Goal: Check status: Check status

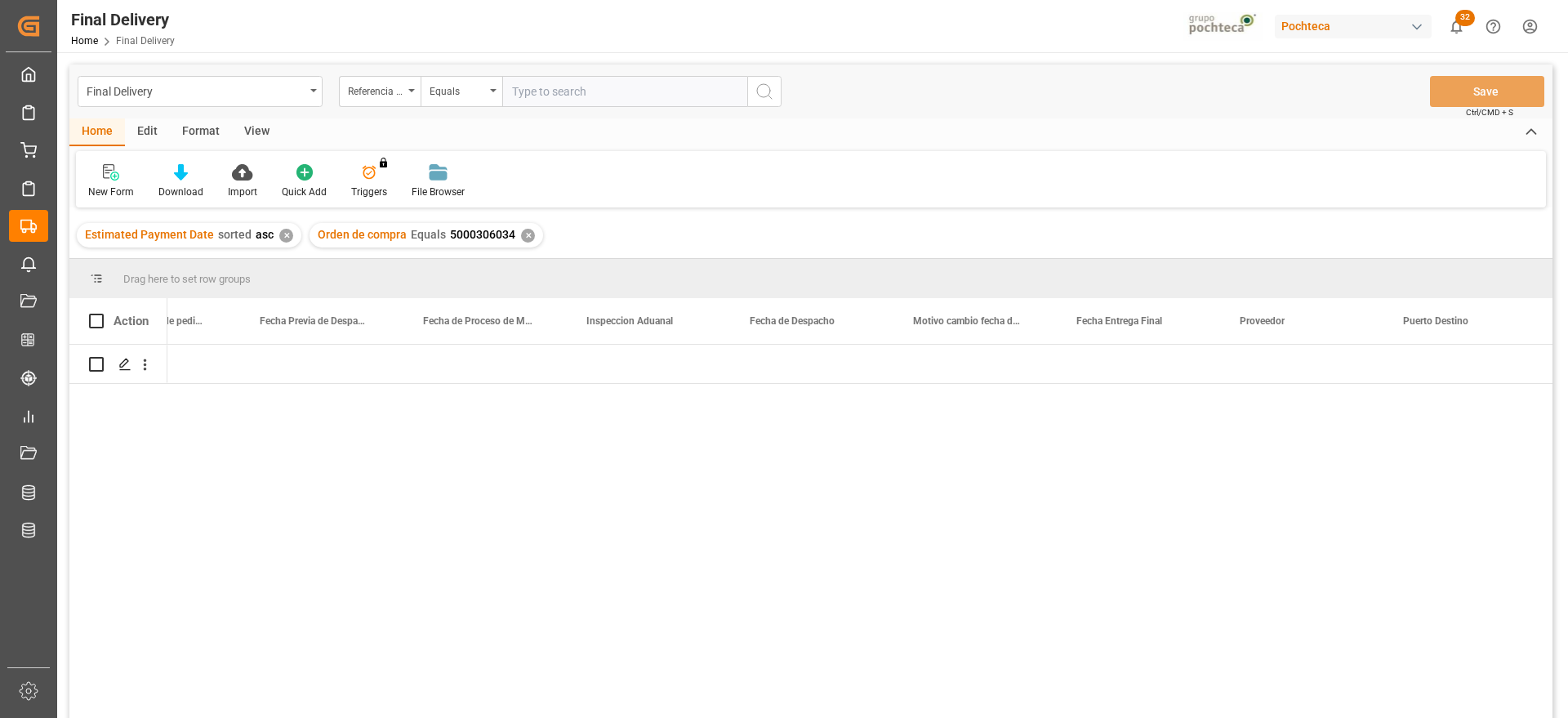
scroll to position [0, 4336]
click at [521, 235] on div "✕" at bounding box center [528, 236] width 14 height 14
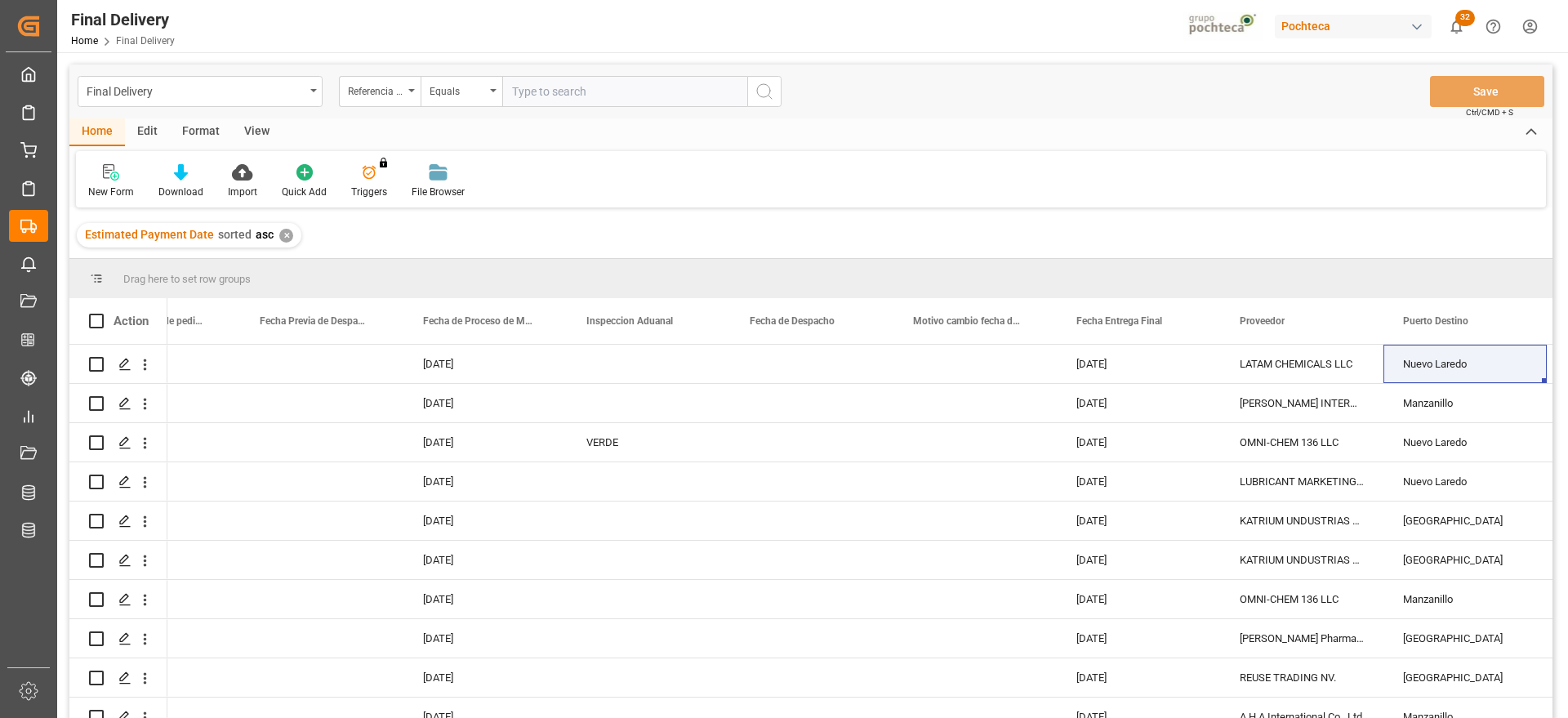
click at [284, 240] on div "✕" at bounding box center [286, 236] width 14 height 14
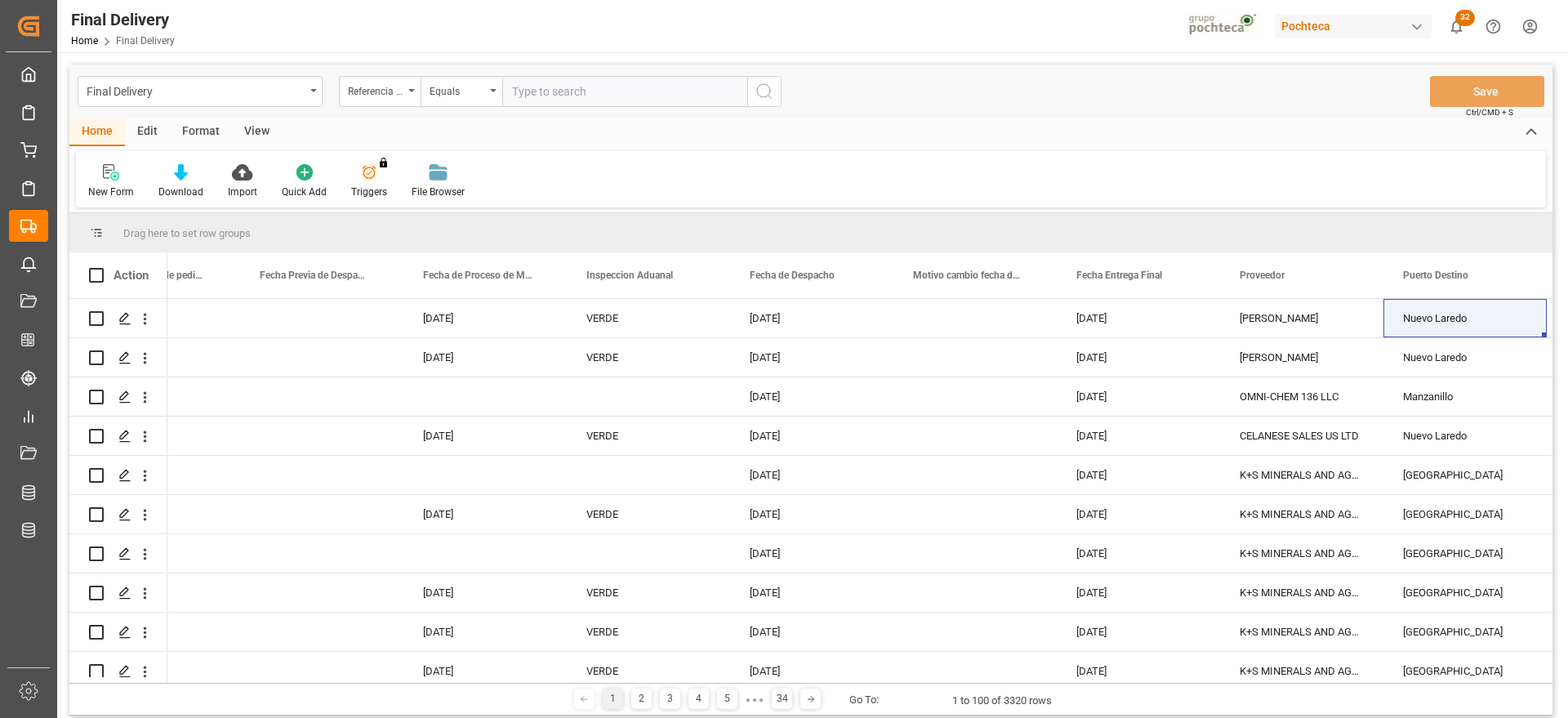
drag, startPoint x: 543, startPoint y: 92, endPoint x: 517, endPoint y: 96, distance: 26.3
click at [543, 92] on input "text" at bounding box center [624, 91] width 245 height 31
click at [393, 93] on div "Referencia Leschaco (Impo)" at bounding box center [376, 89] width 55 height 19
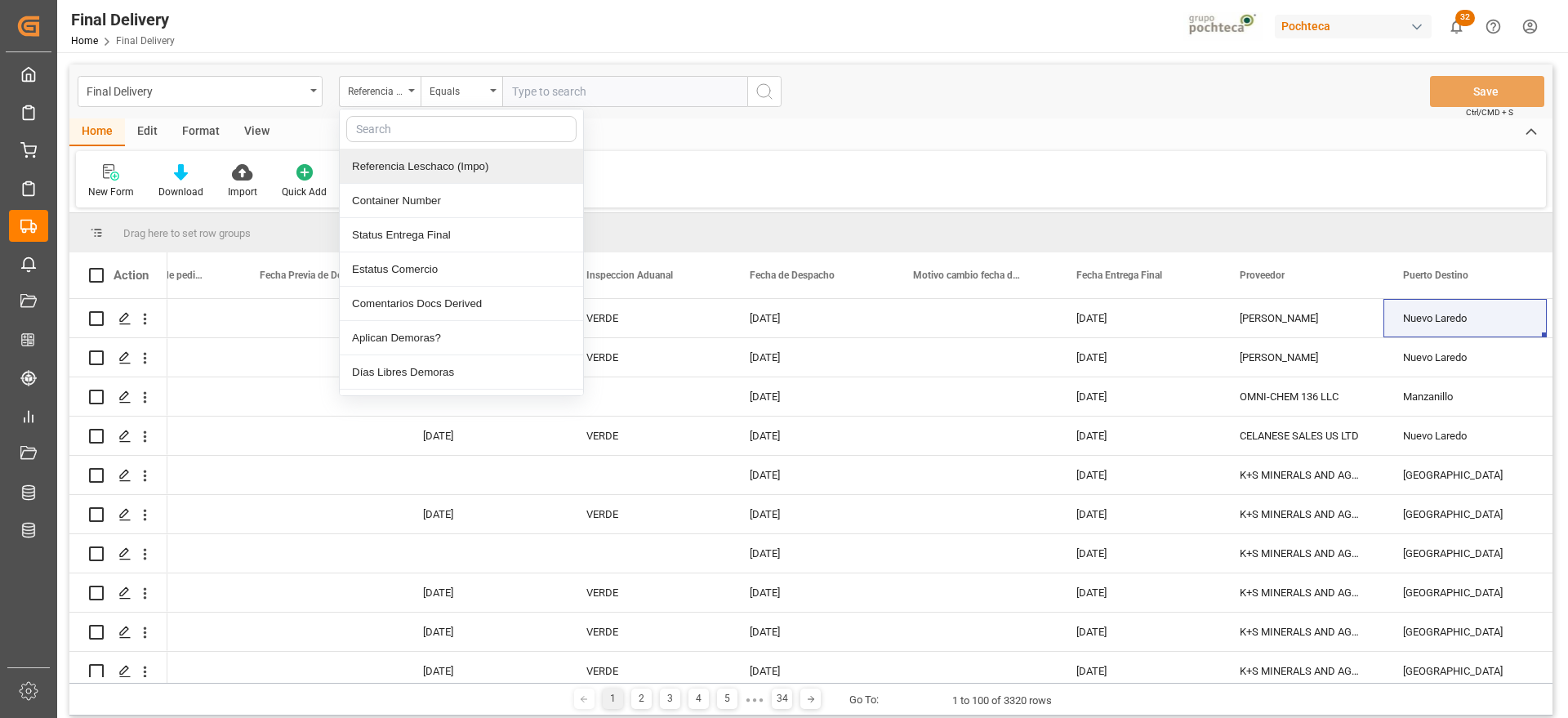
click at [542, 83] on input "text" at bounding box center [624, 91] width 245 height 31
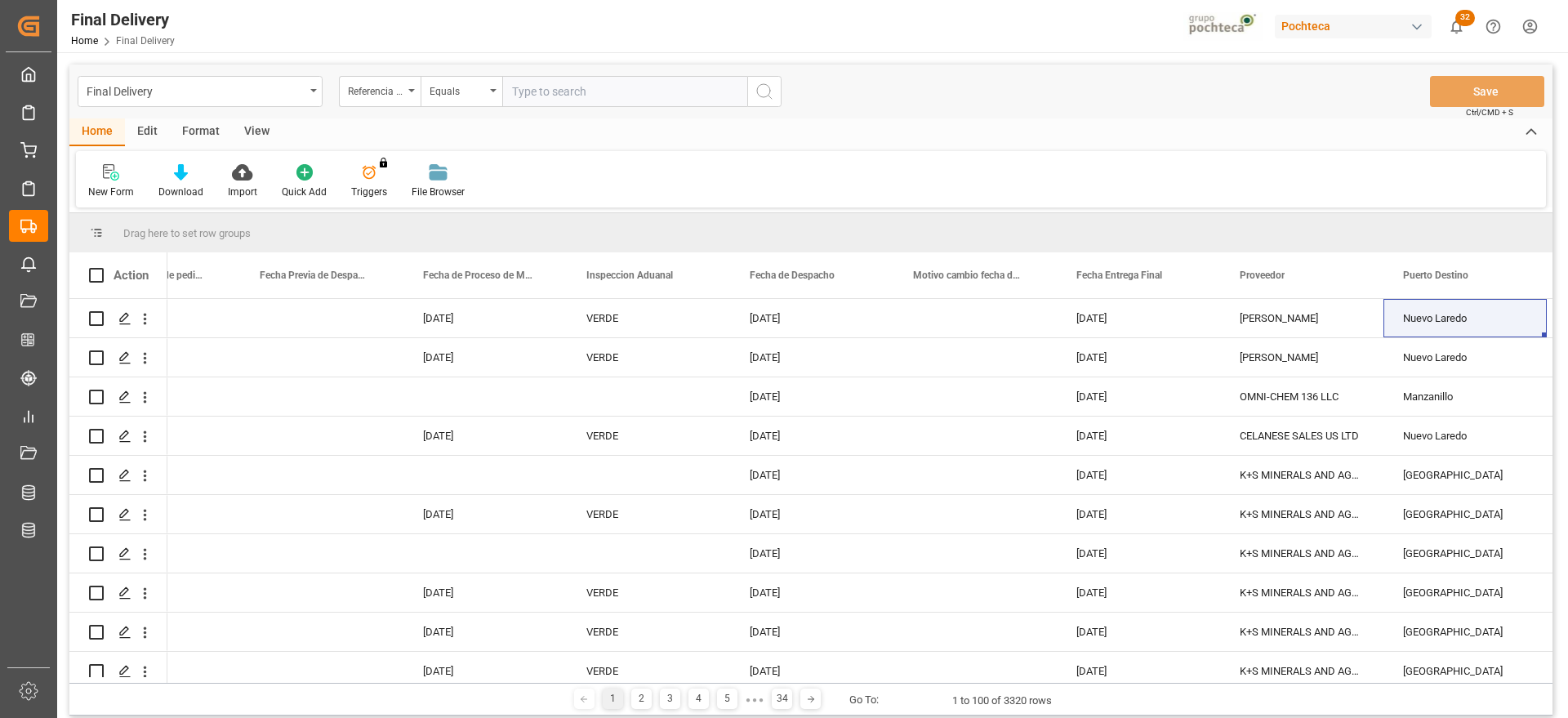
click at [557, 90] on input "text" at bounding box center [624, 91] width 245 height 31
click at [261, 133] on div "View" at bounding box center [256, 132] width 50 height 28
click at [201, 173] on div at bounding box center [185, 172] width 82 height 17
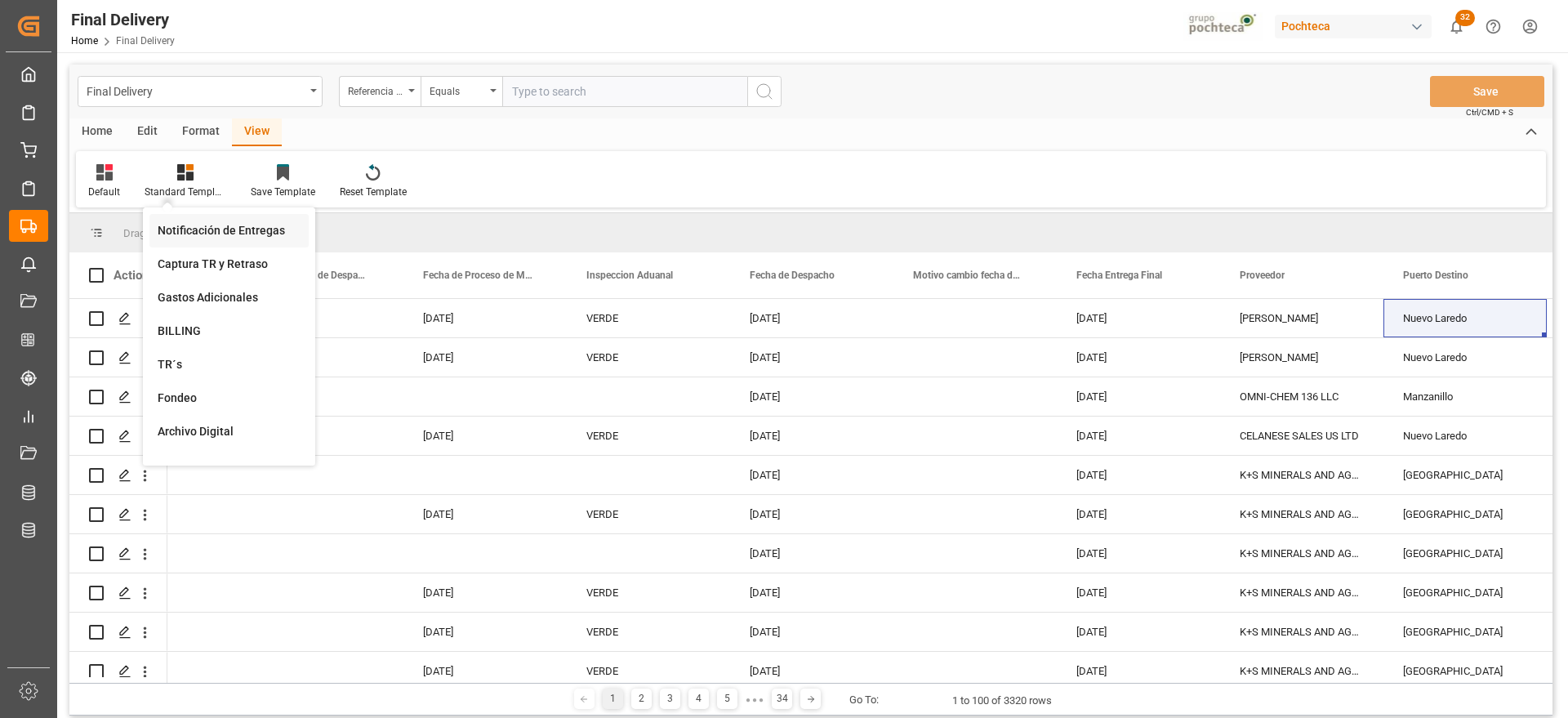
click at [256, 230] on div "Notificación de Entregas" at bounding box center [229, 230] width 143 height 17
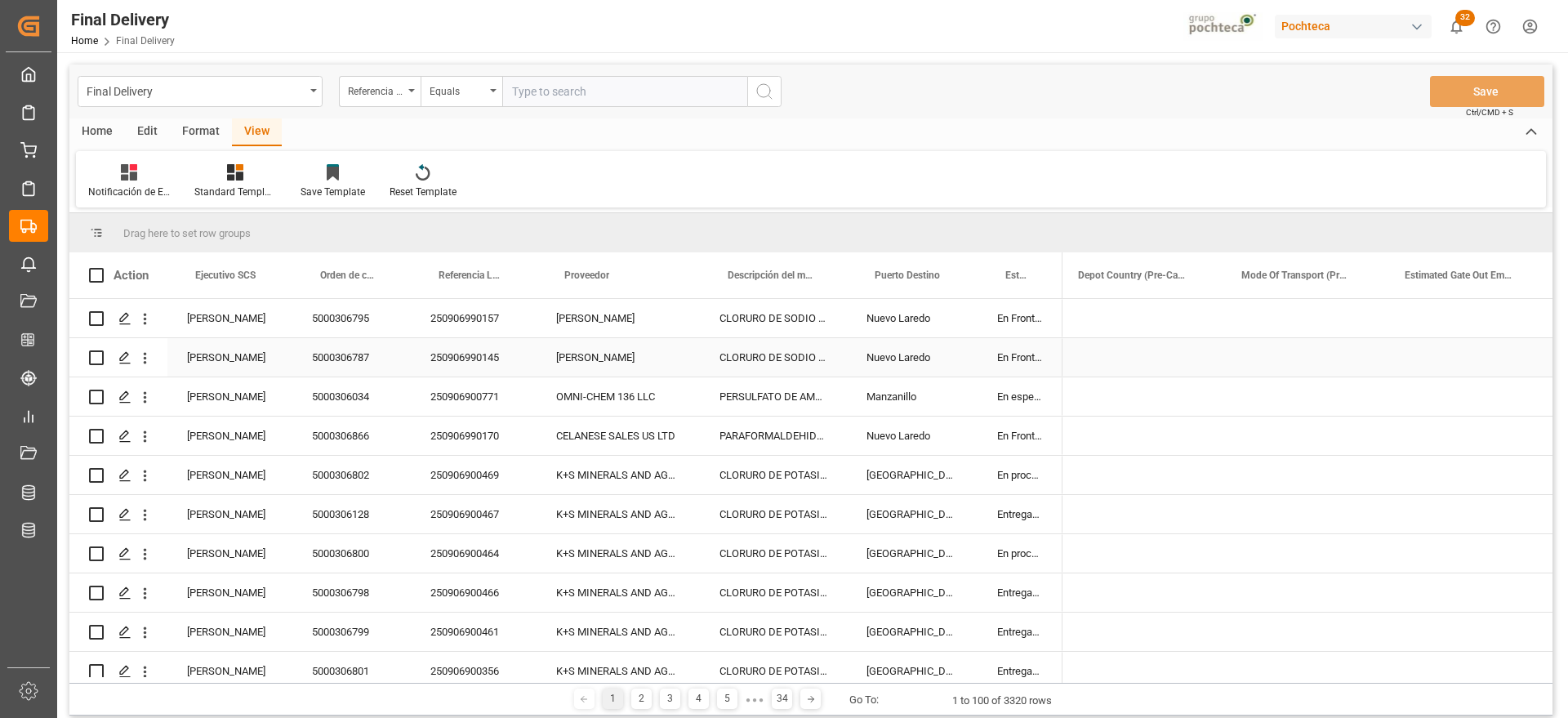
click at [631, 368] on div "[PERSON_NAME]" at bounding box center [618, 357] width 164 height 38
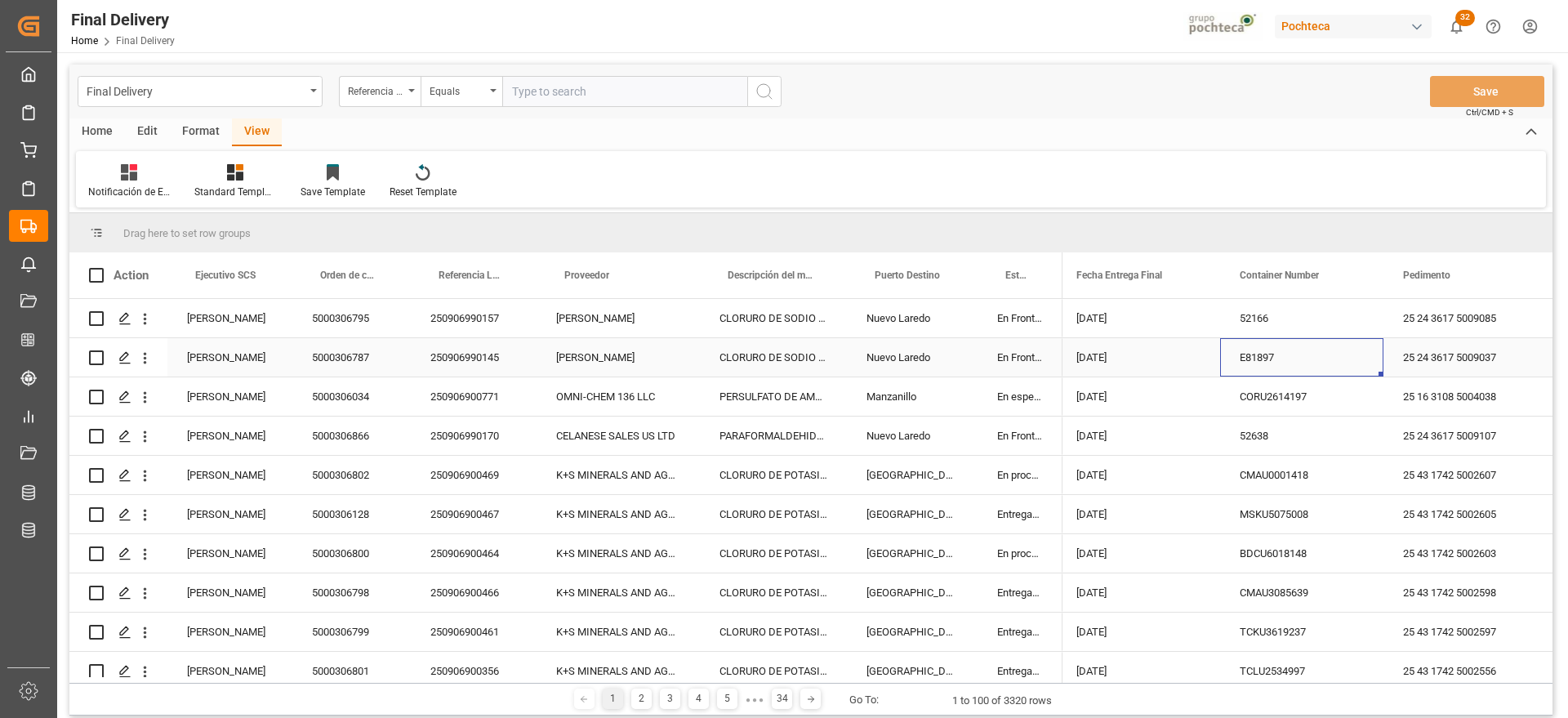
scroll to position [0, 576]
click at [1198, 273] on span at bounding box center [1198, 275] width 15 height 15
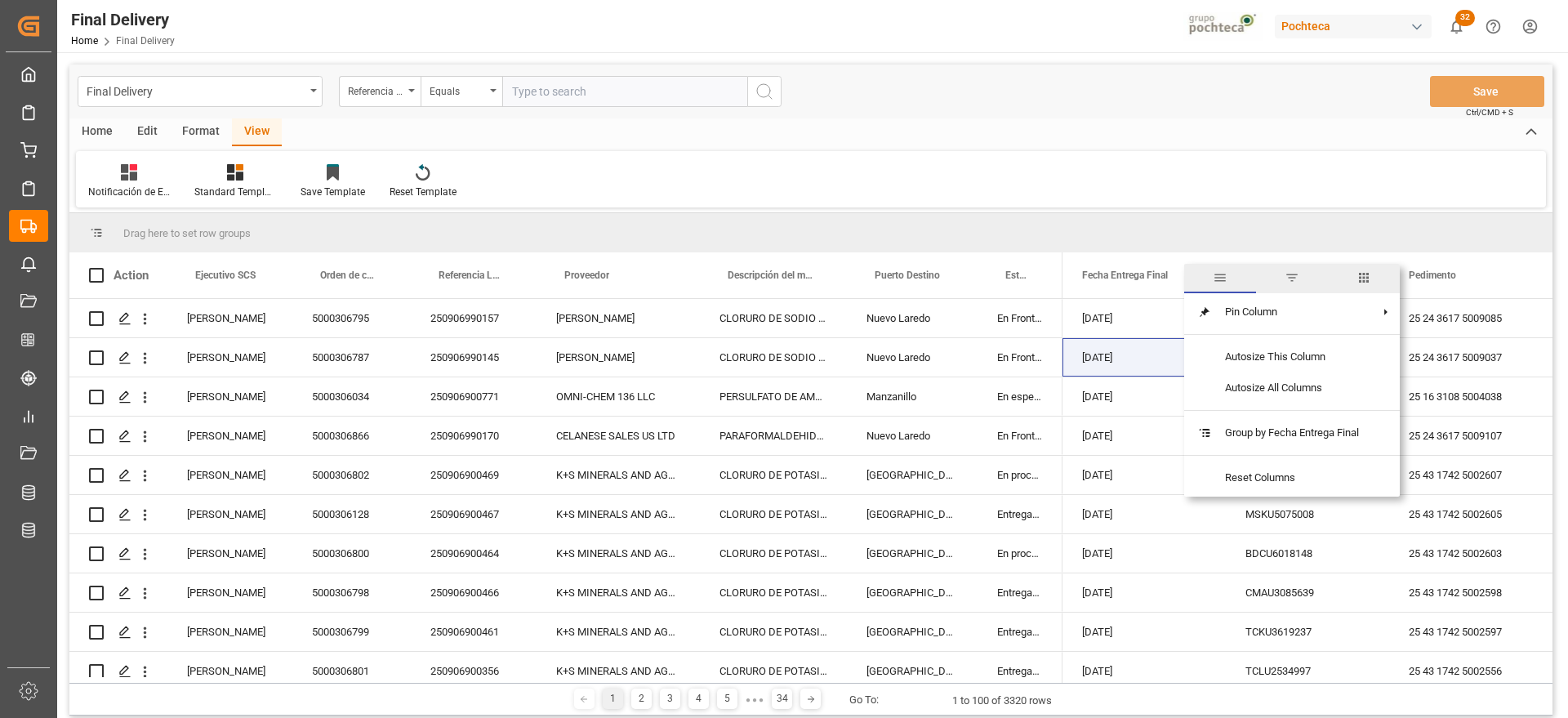
click at [1303, 273] on span "filter" at bounding box center [1291, 278] width 72 height 30
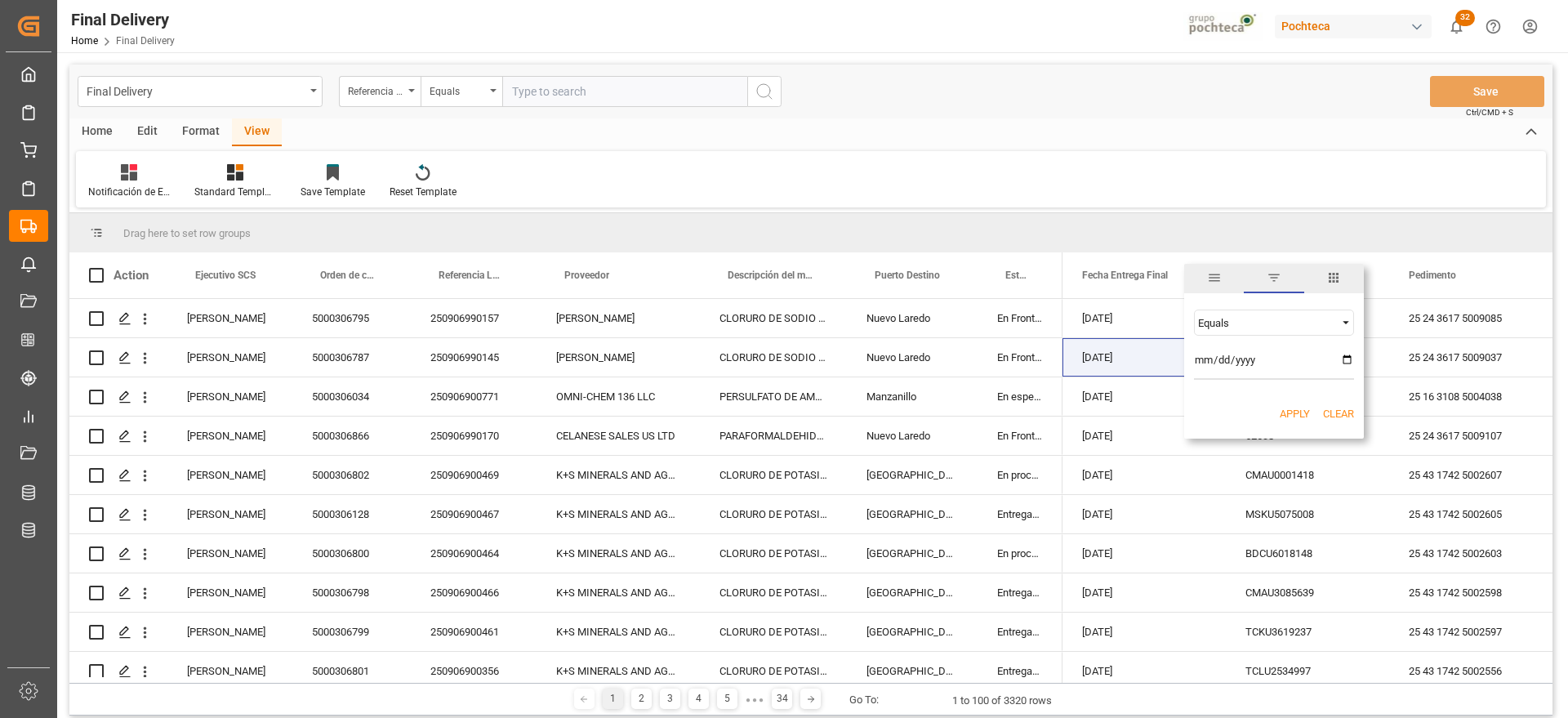
click at [1345, 355] on input "date" at bounding box center [1273, 363] width 160 height 33
type input "[DATE]"
click at [1293, 420] on button "Apply" at bounding box center [1294, 413] width 31 height 17
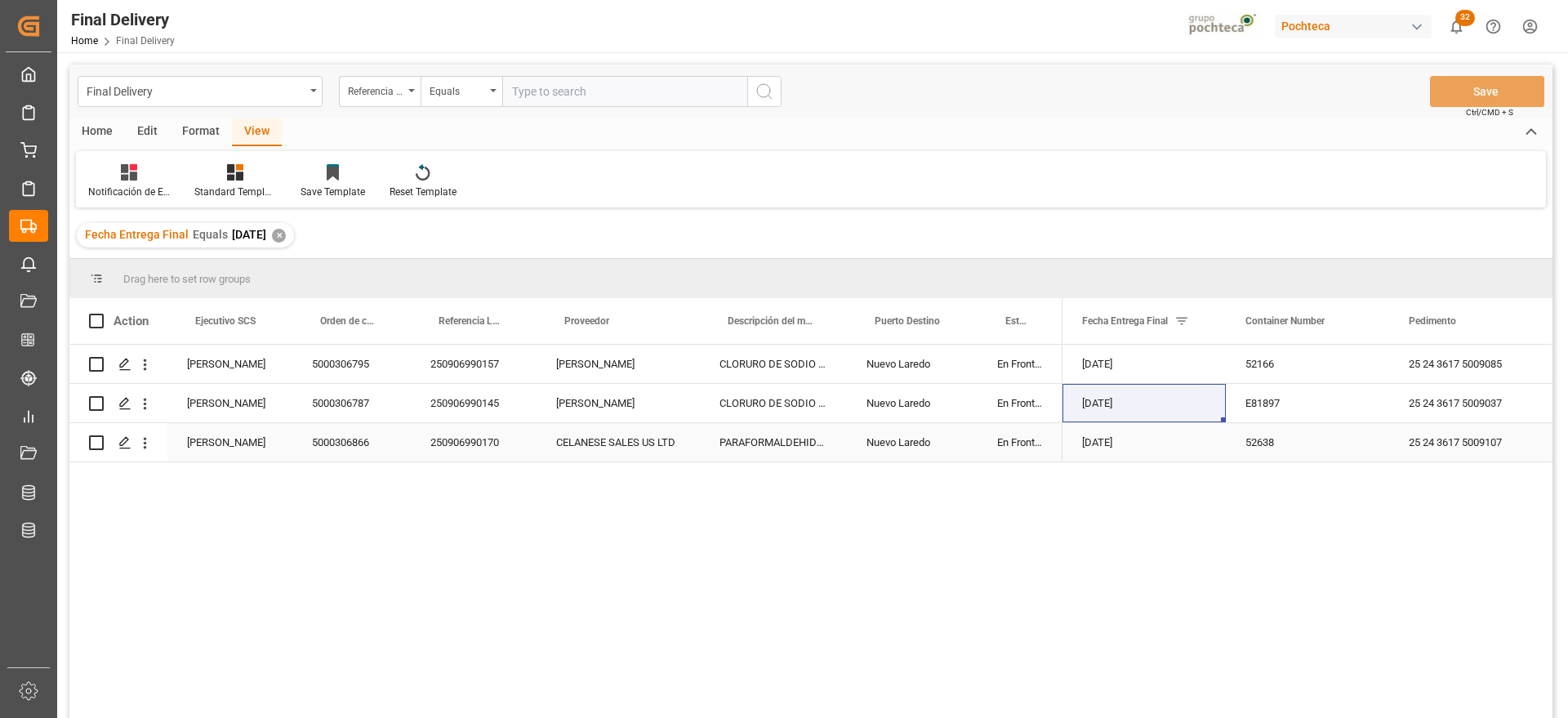
click at [515, 435] on div "250906990170" at bounding box center [472, 442] width 125 height 38
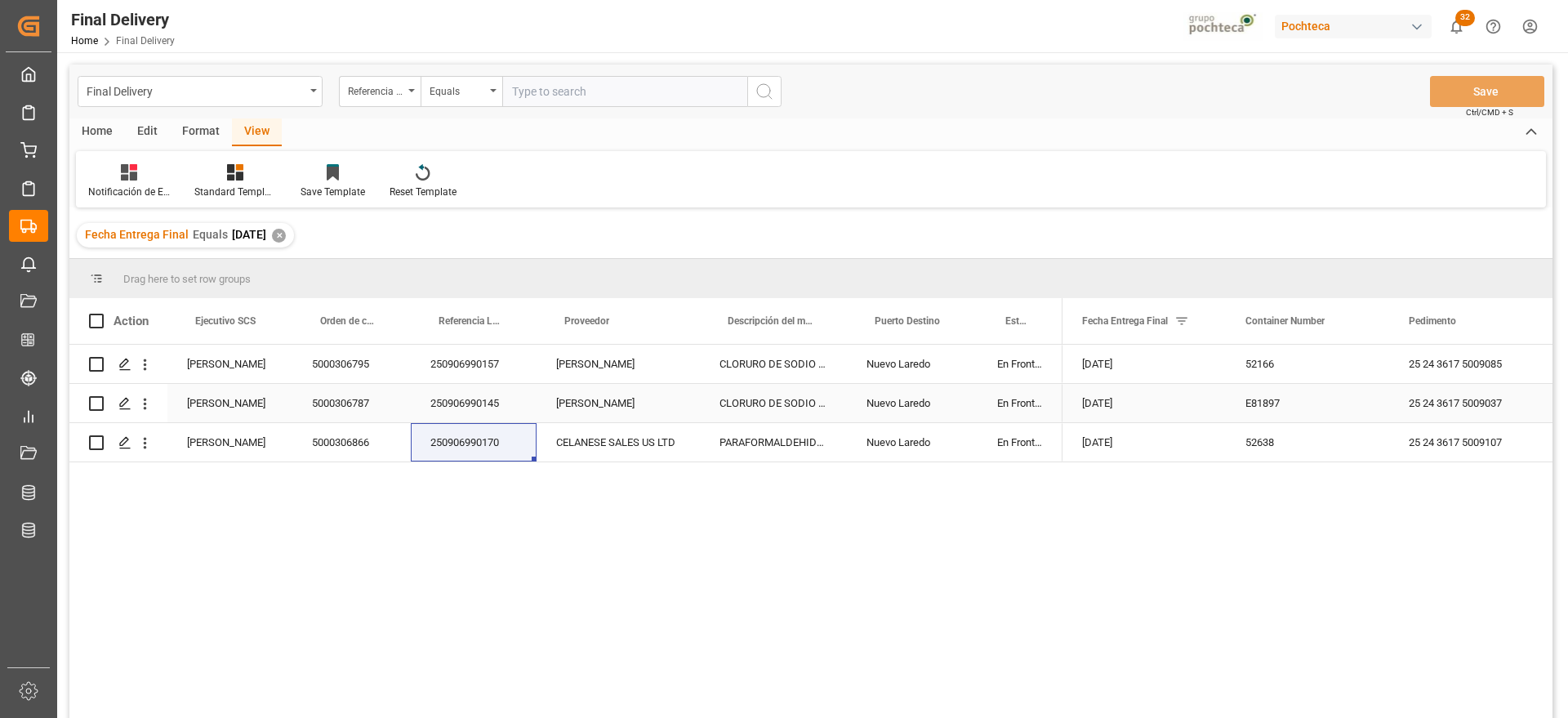
drag, startPoint x: 1467, startPoint y: 408, endPoint x: 1466, endPoint y: 418, distance: 10.0
click at [1467, 408] on div "25 24 3617 5009037" at bounding box center [1470, 402] width 164 height 38
click at [292, 243] on div "Fecha Entrega Final Equals [DATE] ✕" at bounding box center [185, 235] width 217 height 25
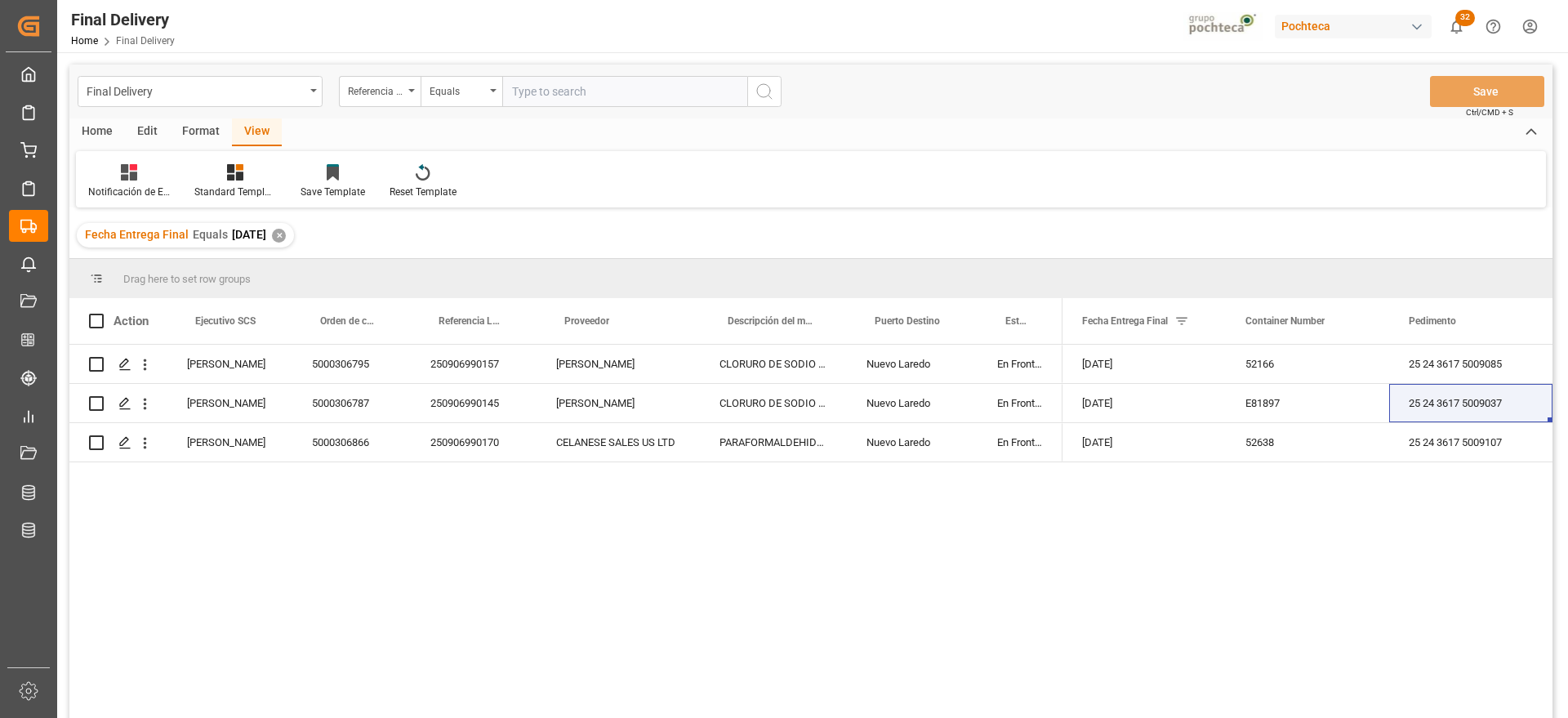
click at [286, 238] on div "✕" at bounding box center [279, 236] width 14 height 14
